Goal: Obtain resource: Download file/media

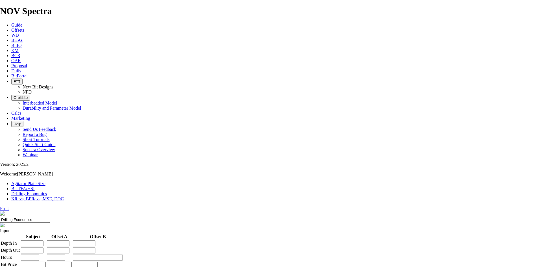
click at [24, 28] on span "Offsets" at bounding box center [17, 30] width 13 height 5
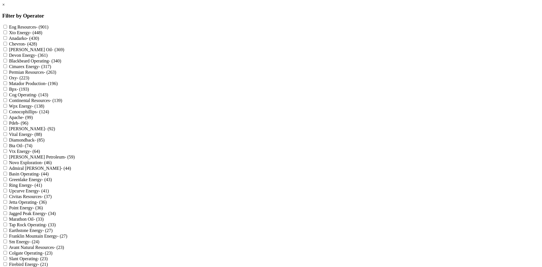
click at [7, 142] on input "Diamondback - (85)" at bounding box center [5, 140] width 4 height 4
checkbox input "true"
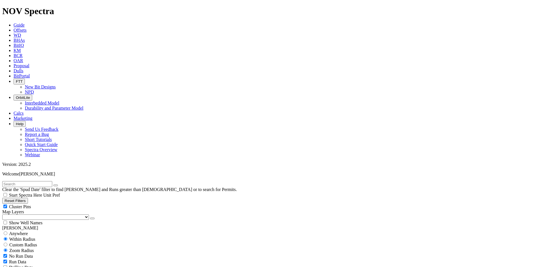
scroll to position [169, 0]
select select "9.875"
checkbox input "false"
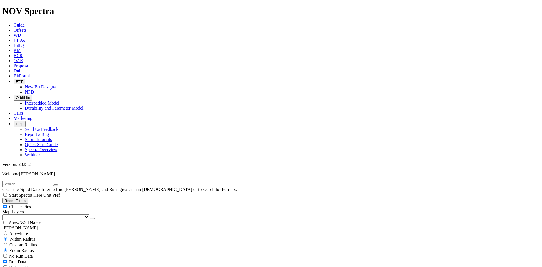
select select "? number:9.875 ?"
type input "6000"
